Goal: Register for event/course

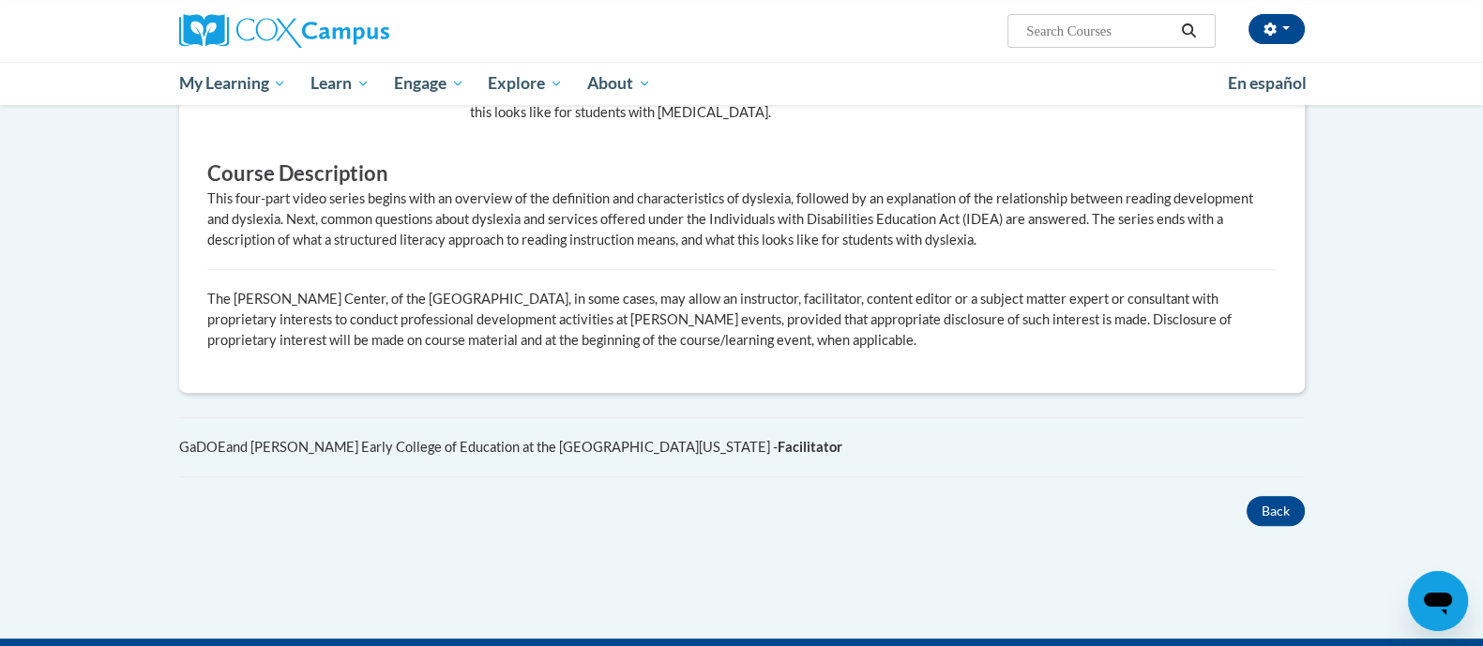
scroll to position [116, 0]
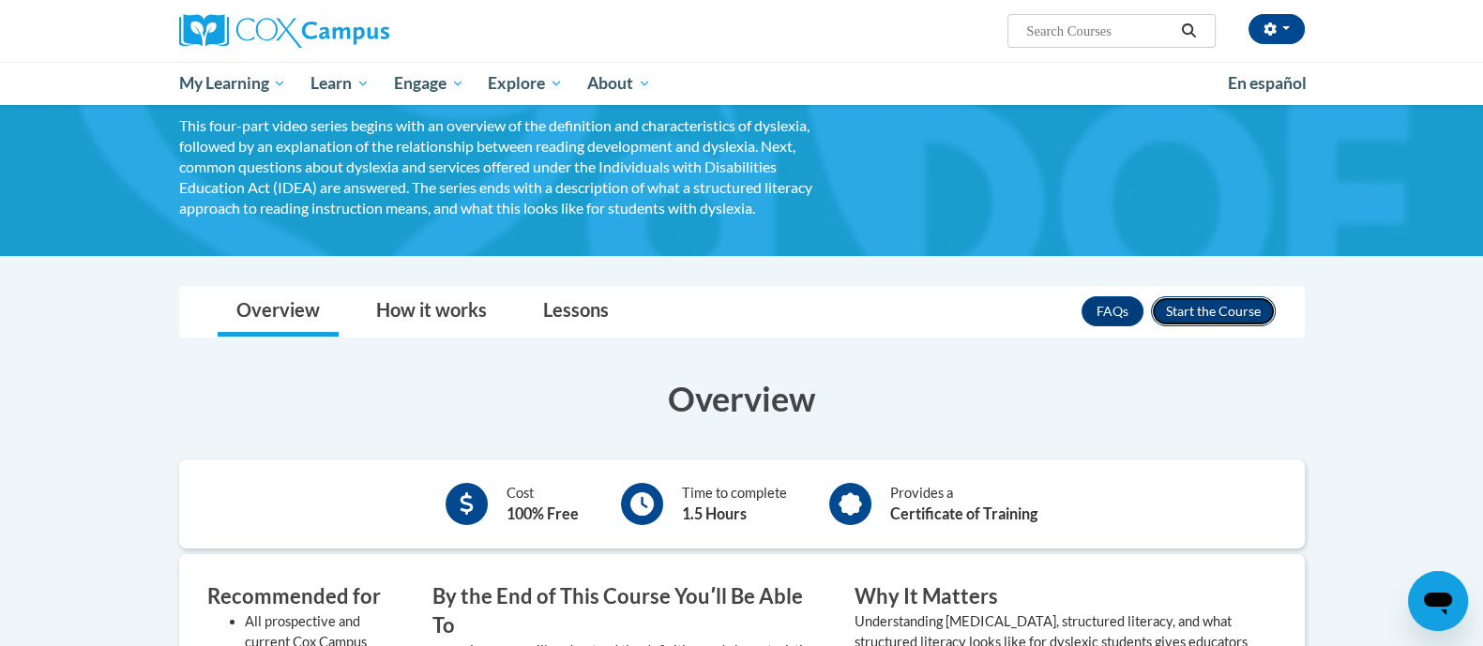
click at [1208, 313] on button "Enroll" at bounding box center [1213, 311] width 125 height 30
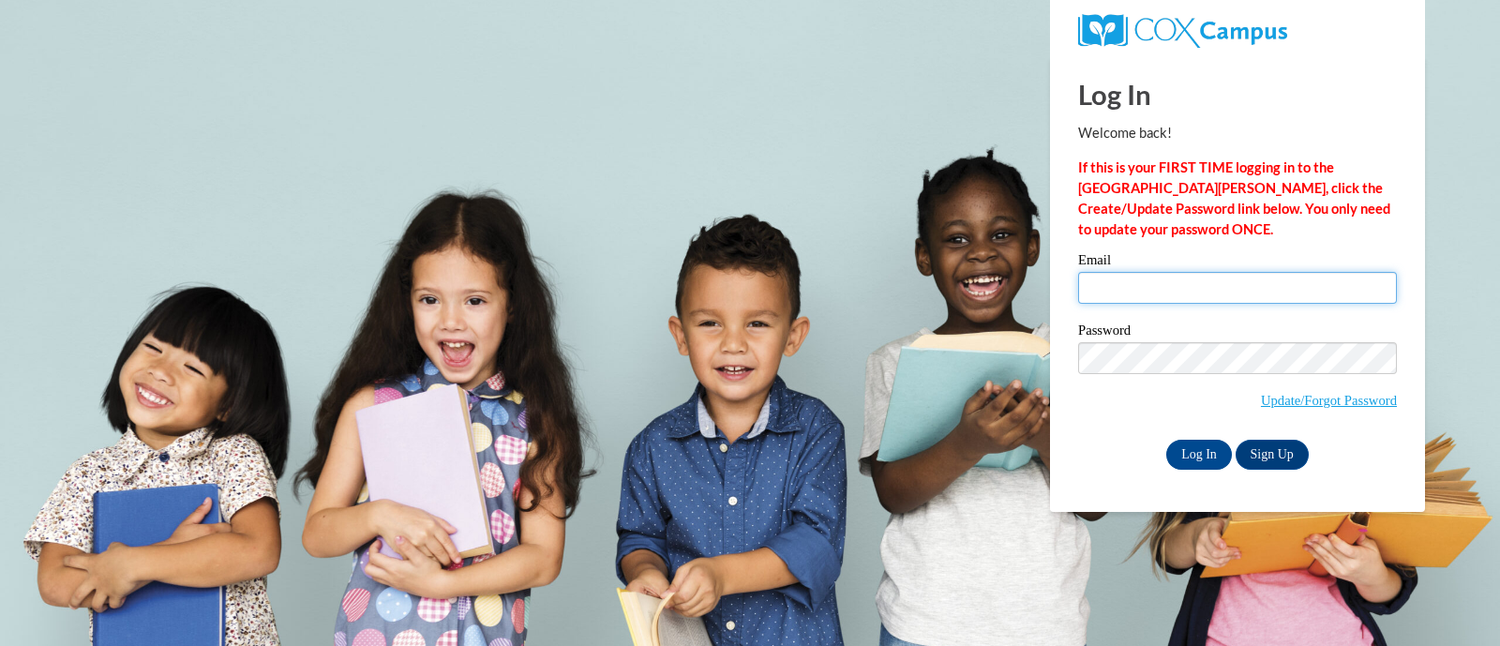
drag, startPoint x: 1144, startPoint y: 279, endPoint x: 1146, endPoint y: 305, distance: 26.3
click at [1149, 288] on input "Email" at bounding box center [1237, 288] width 319 height 32
type input "alysa.katerski@trschools.k12.wi.us"
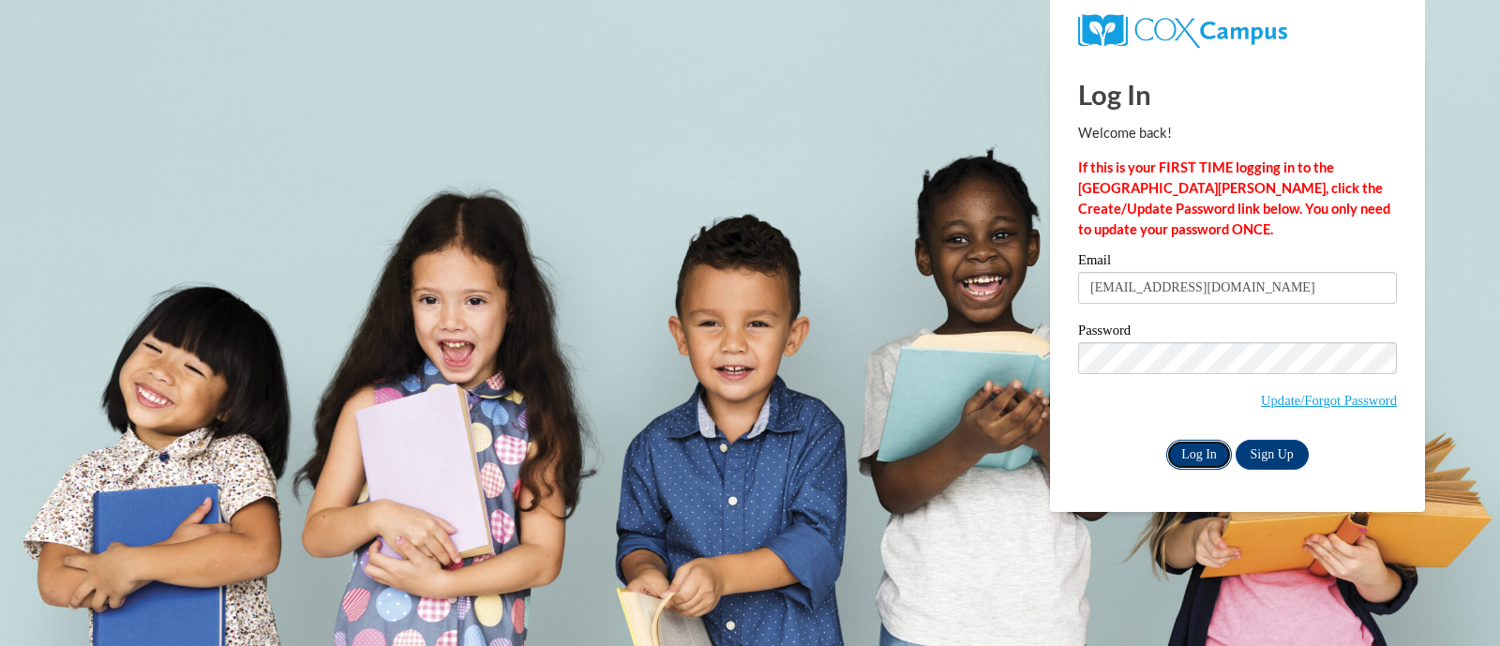
click at [1213, 461] on input "Log In" at bounding box center [1200, 455] width 66 height 30
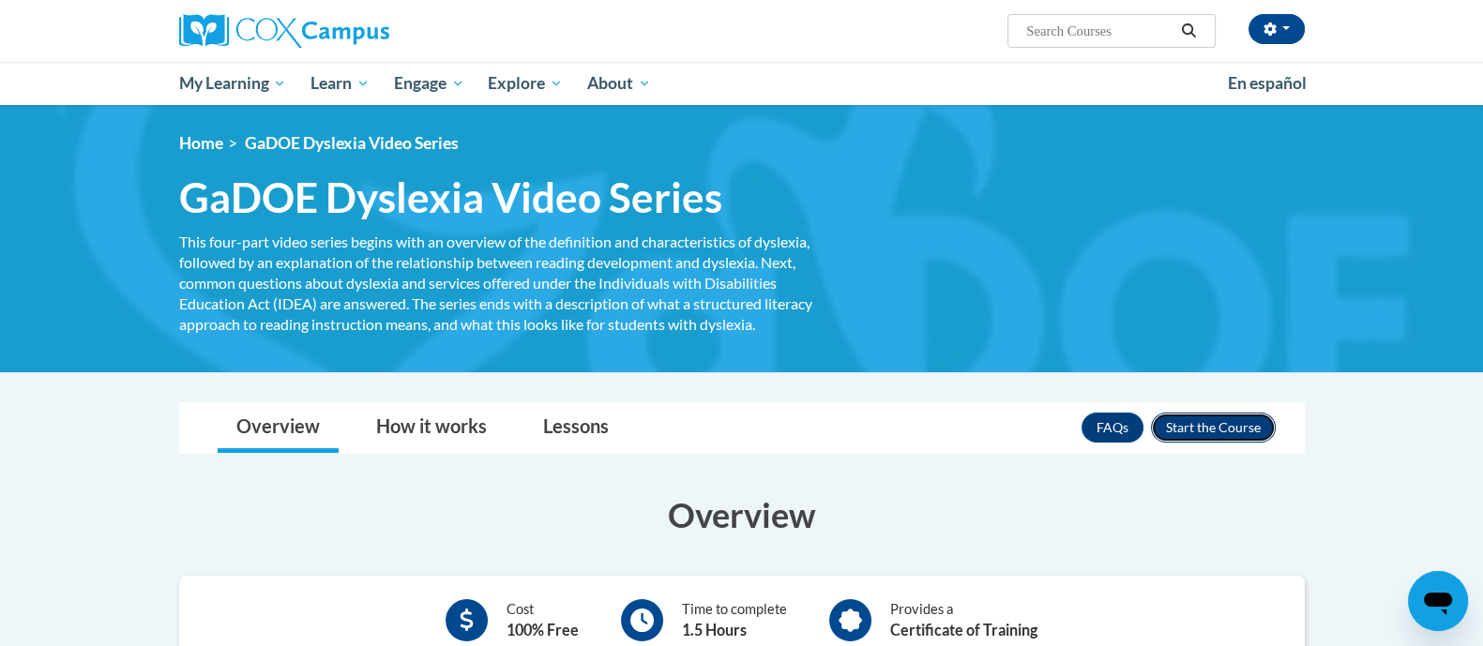
click at [1224, 430] on button "Enroll" at bounding box center [1213, 428] width 125 height 30
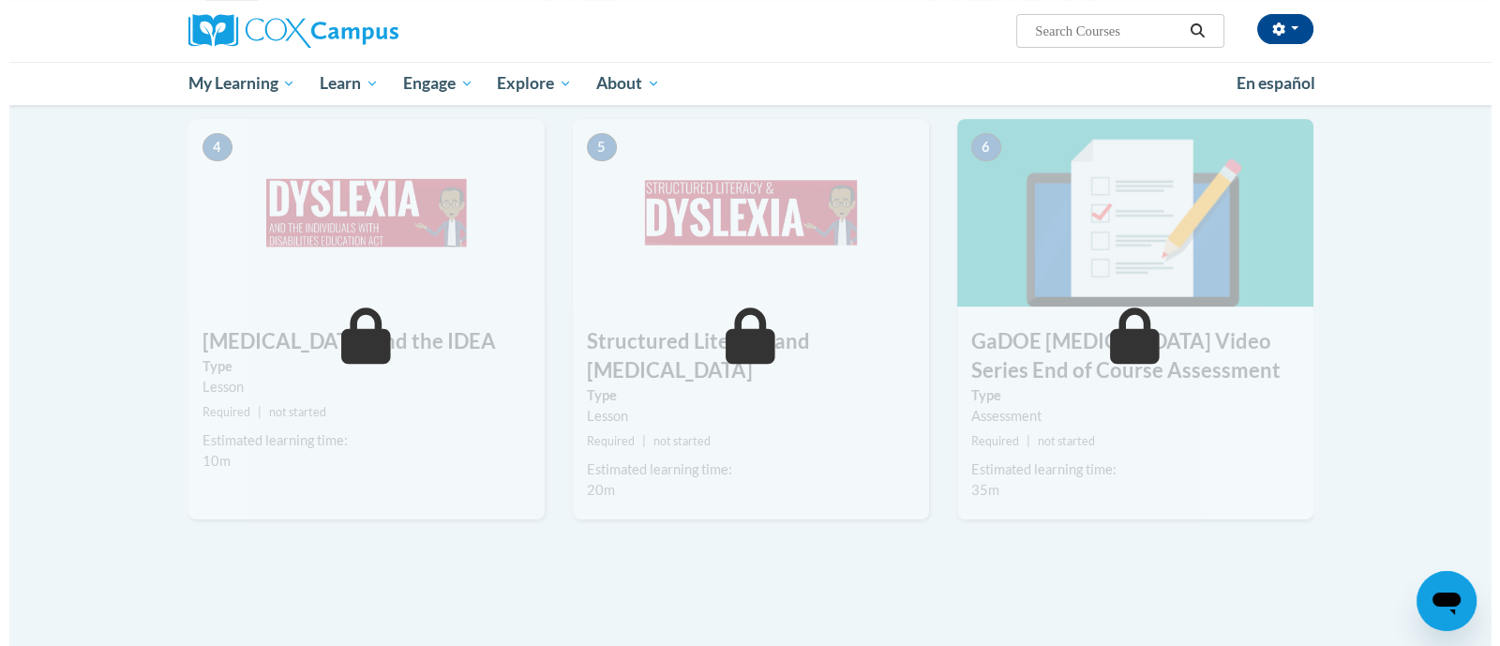
scroll to position [395, 0]
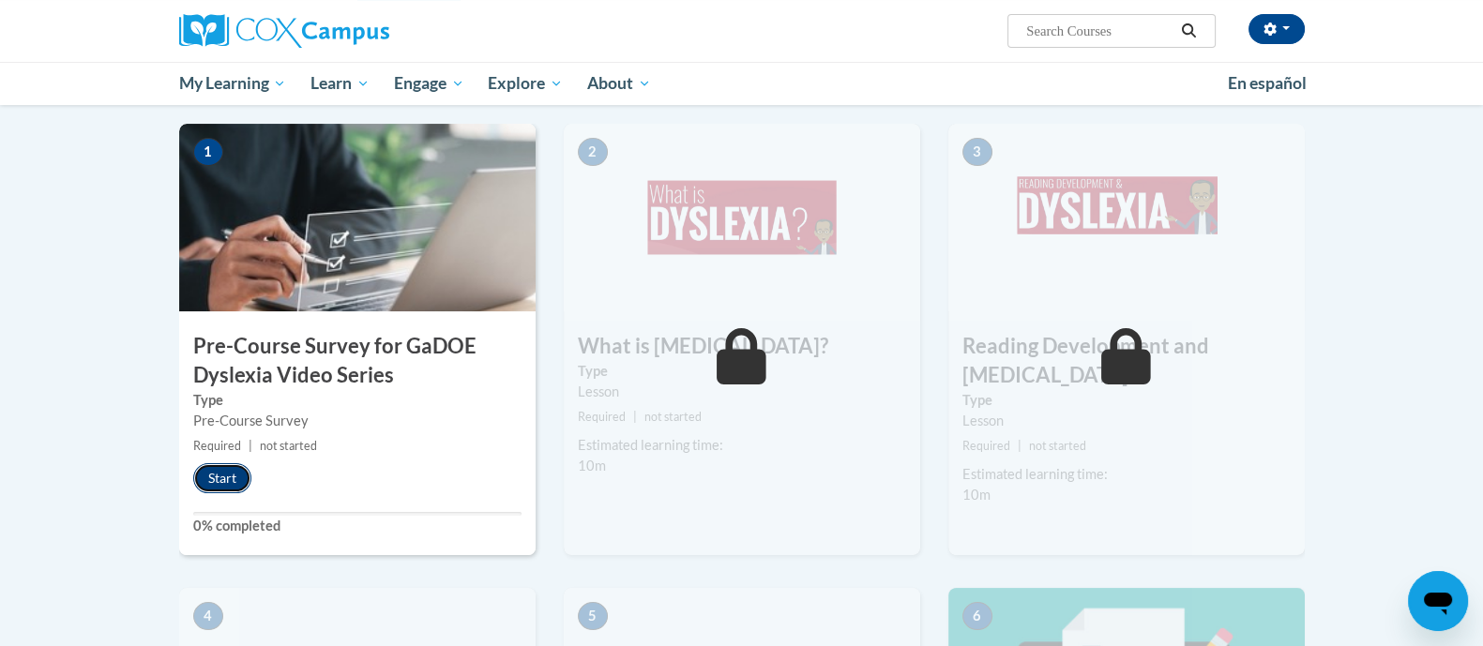
click at [241, 478] on button "Start" at bounding box center [222, 478] width 58 height 30
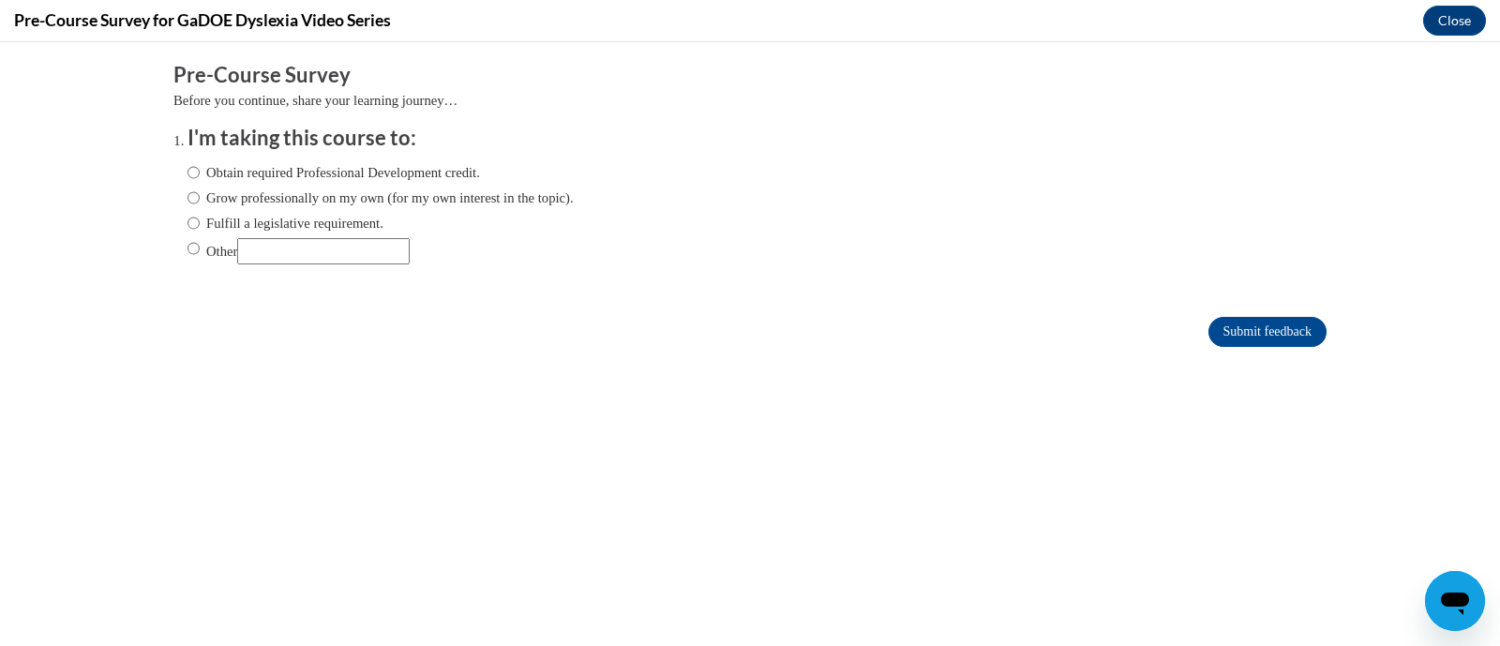
scroll to position [0, 0]
click at [337, 170] on label "Obtain required Professional Development credit." at bounding box center [334, 172] width 293 height 21
click at [200, 170] on input "Obtain required Professional Development credit." at bounding box center [194, 172] width 12 height 21
radio input "true"
click at [1288, 327] on input "Submit feedback" at bounding box center [1268, 332] width 118 height 30
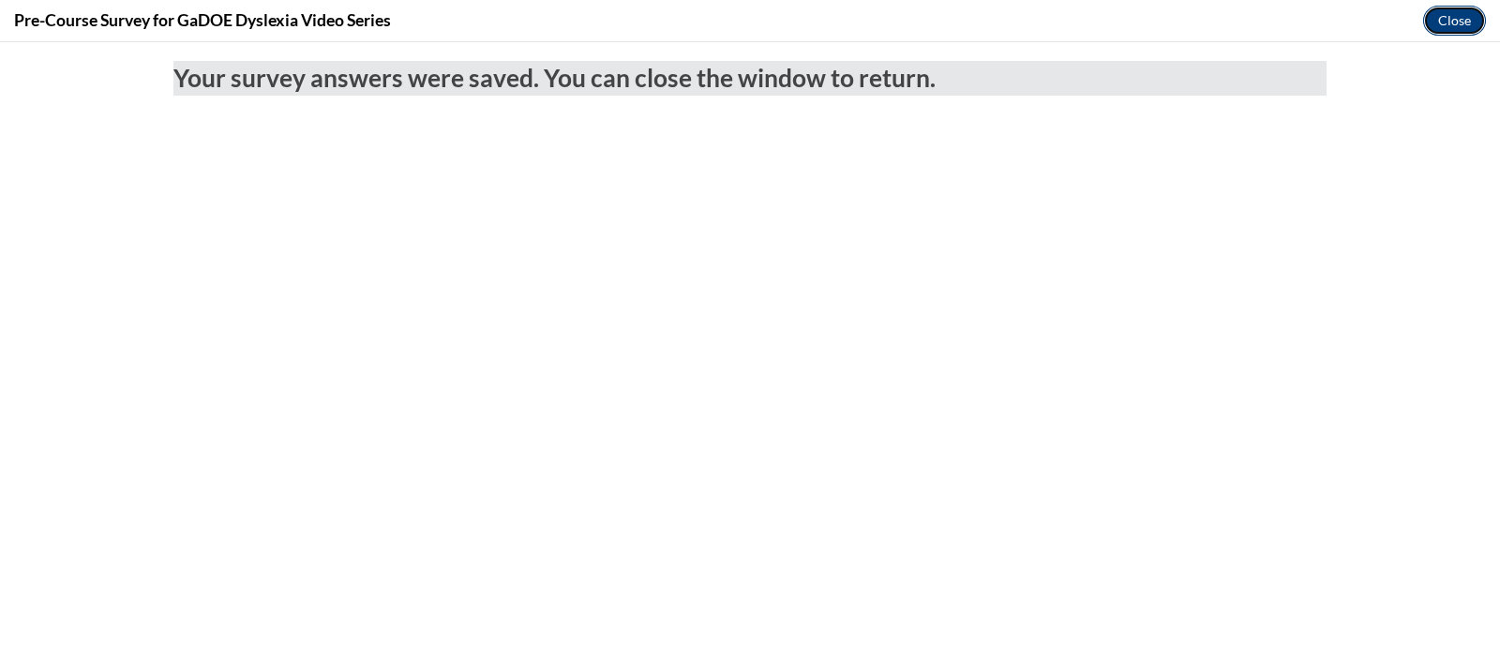
click at [1445, 29] on button "Close" at bounding box center [1455, 21] width 63 height 30
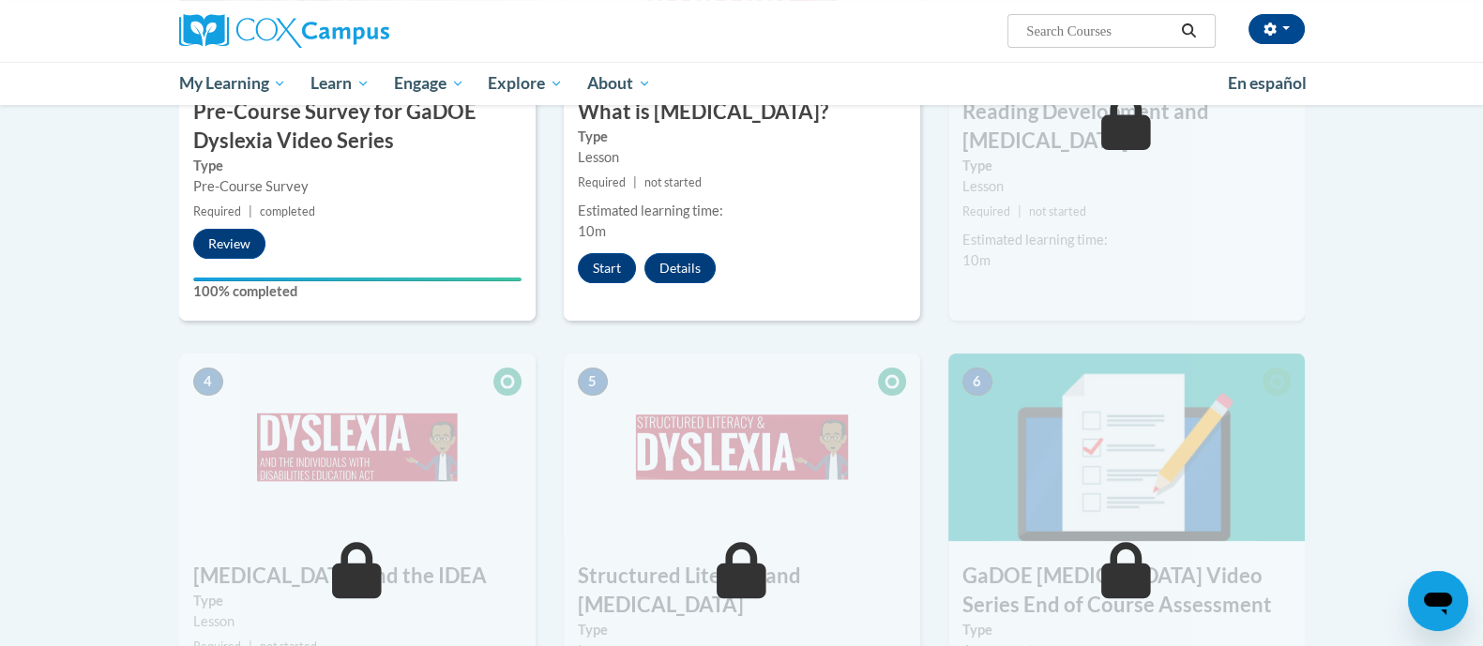
scroll to position [512, 0]
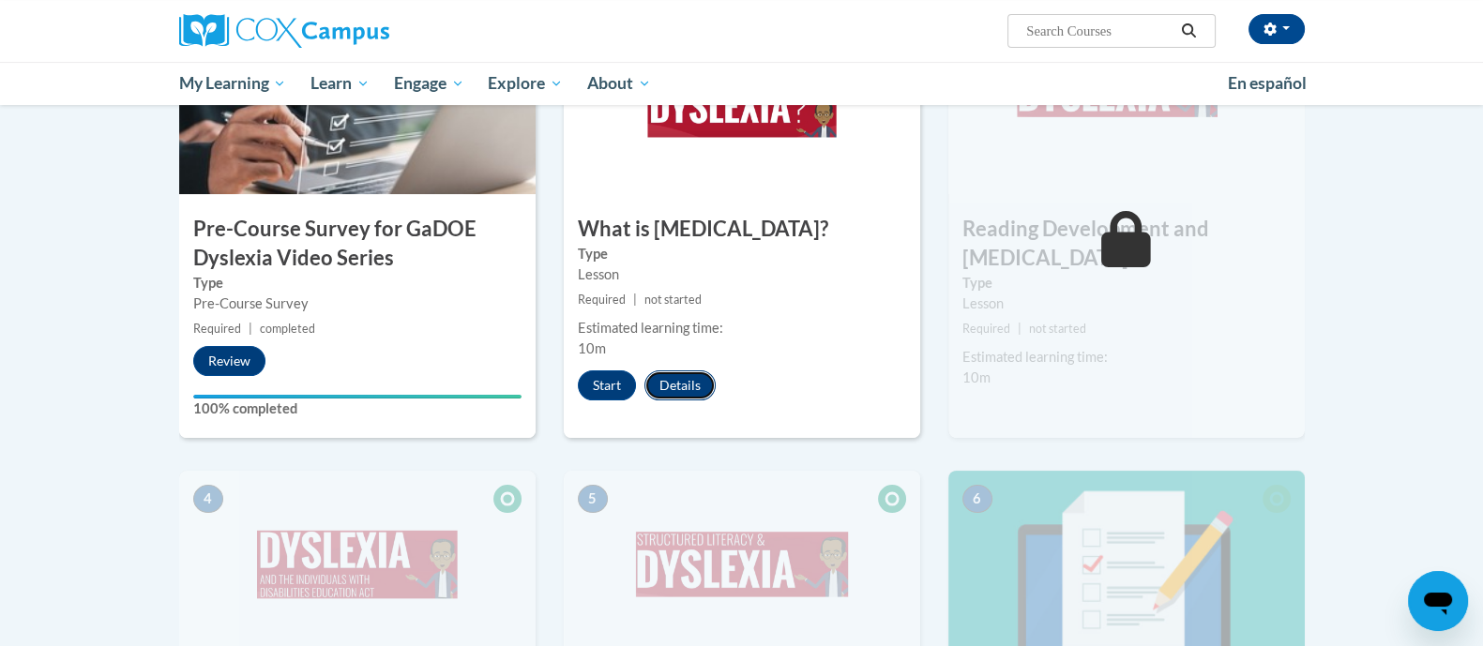
click at [697, 386] on button "Details" at bounding box center [679, 385] width 71 height 30
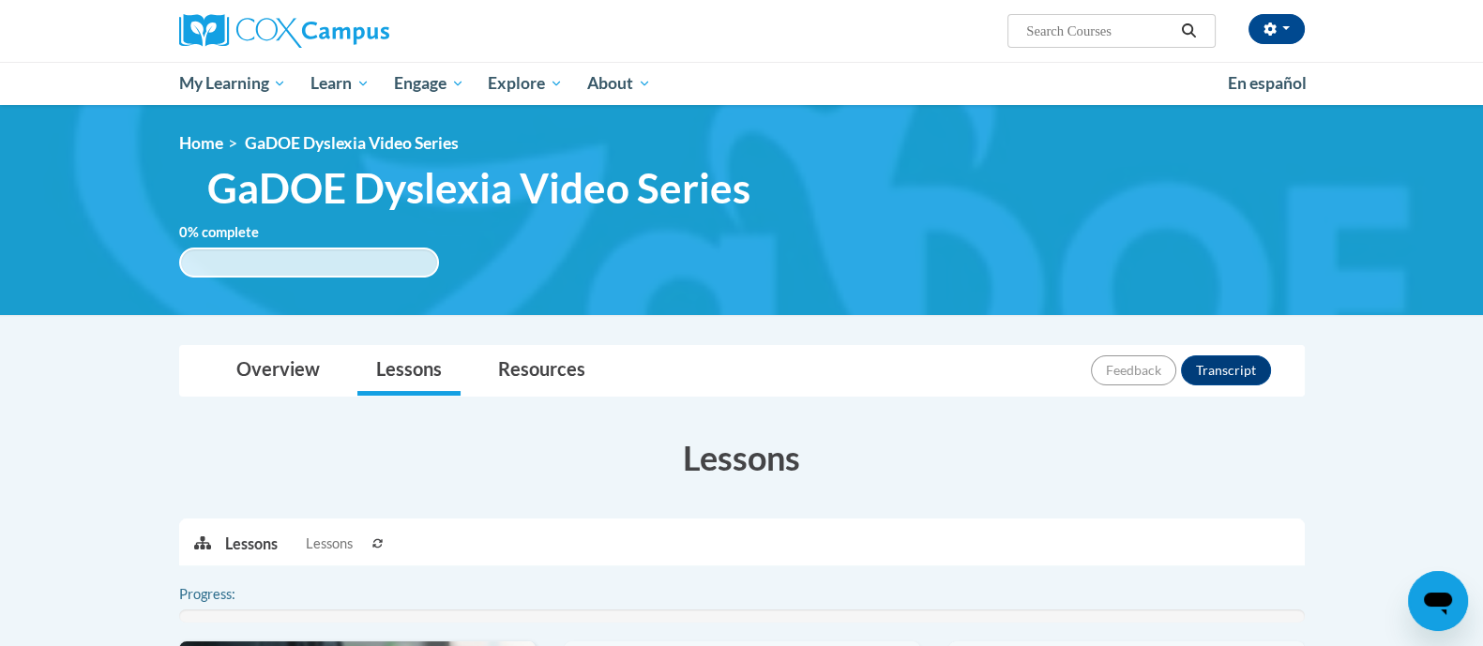
scroll to position [512, 0]
